Goal: Information Seeking & Learning: Learn about a topic

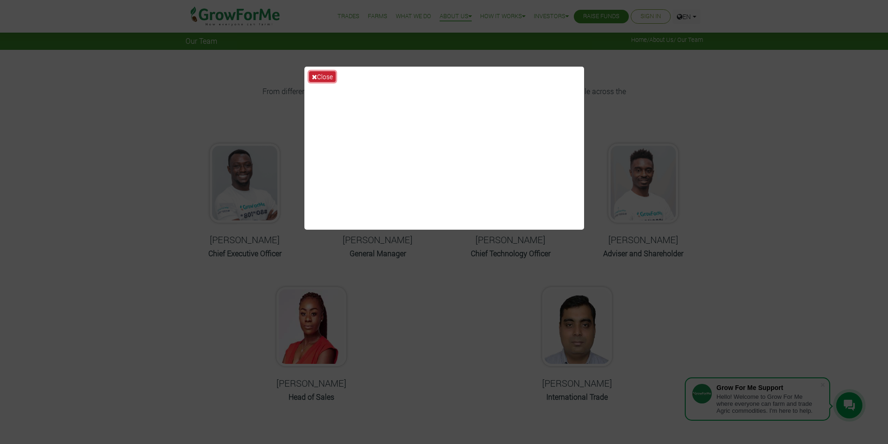
click at [315, 76] on icon at bounding box center [314, 77] width 5 height 7
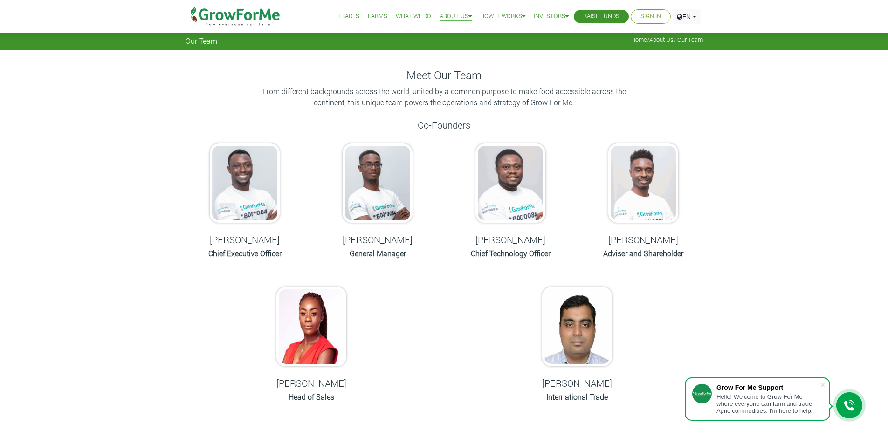
click at [368, 15] on link "Farms" at bounding box center [378, 17] width 20 height 10
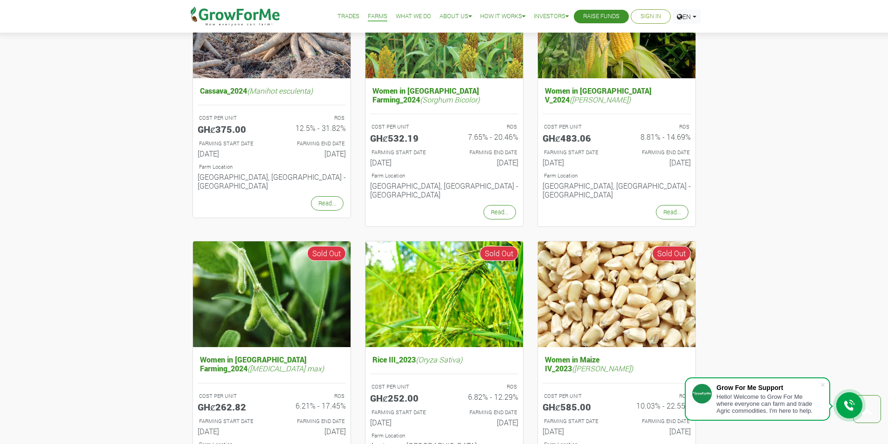
scroll to position [886, 0]
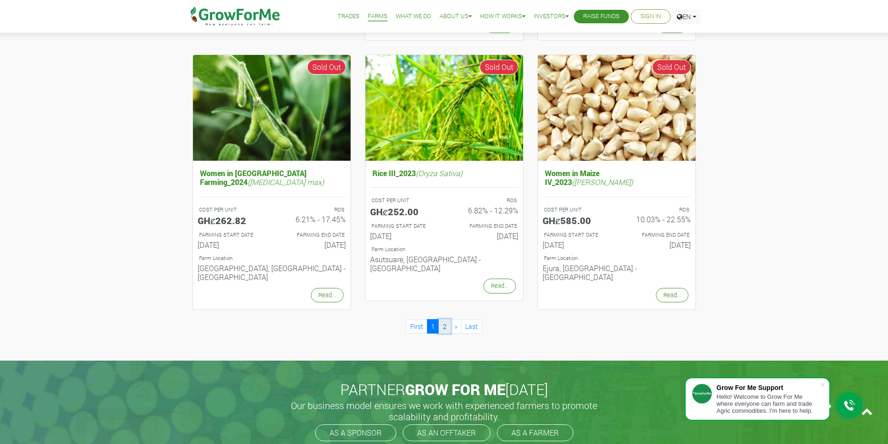
click at [445, 319] on link "2" at bounding box center [445, 326] width 12 height 14
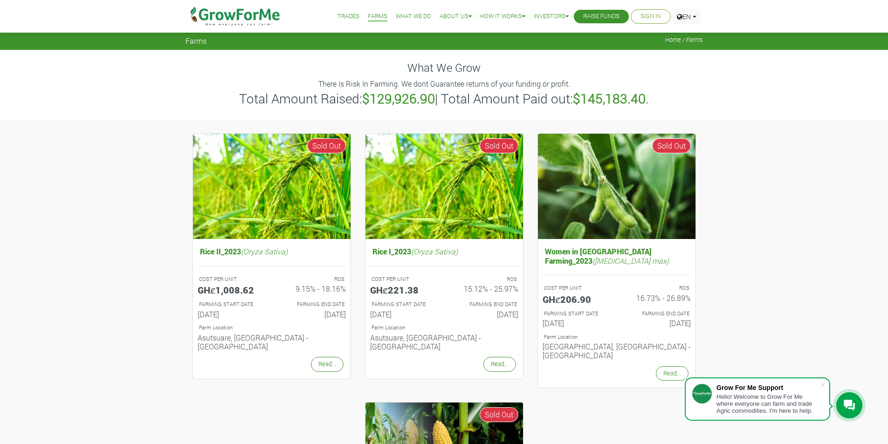
click at [345, 15] on link "Trades" at bounding box center [349, 17] width 22 height 10
click at [338, 15] on link "Trades" at bounding box center [349, 17] width 22 height 10
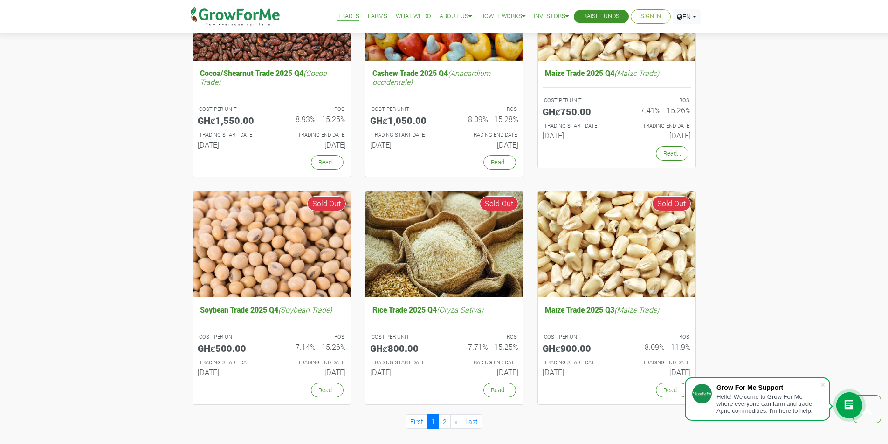
scroll to position [700, 0]
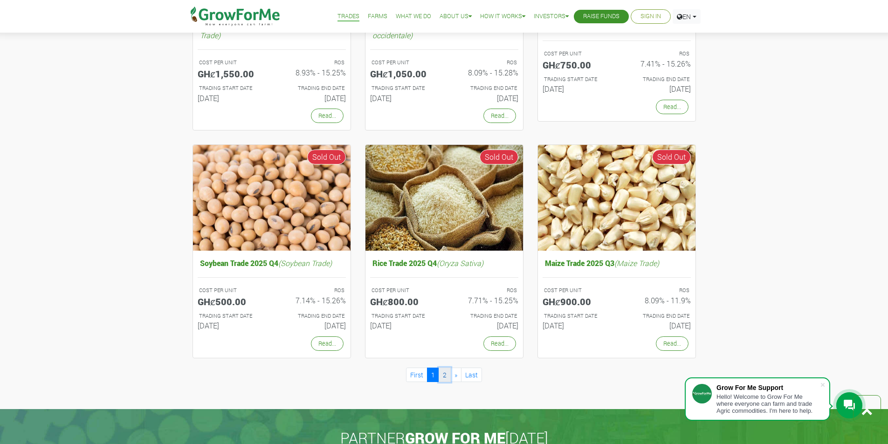
click at [450, 375] on link "2" at bounding box center [445, 375] width 12 height 14
